Goal: Information Seeking & Learning: Learn about a topic

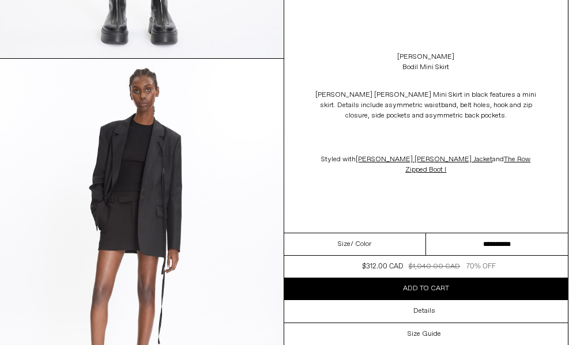
scroll to position [0, 1]
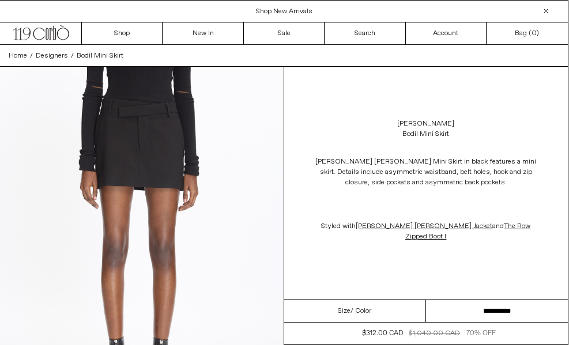
click at [422, 179] on span "[PERSON_NAME] [PERSON_NAME] Mini Skirt in black features a mini skirt. Details …" at bounding box center [425, 172] width 221 height 30
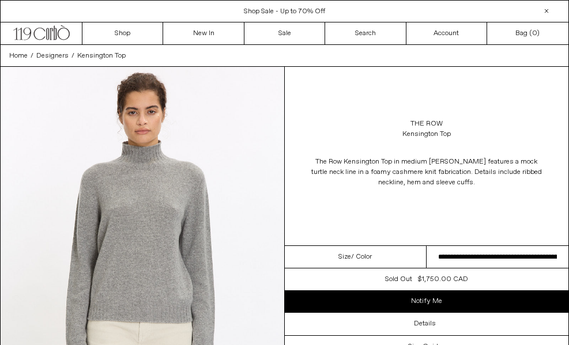
click at [473, 177] on p "The Row Kensington Top in medium [PERSON_NAME] features a mock turtle neck line…" at bounding box center [426, 172] width 231 height 43
